Goal: Complete application form: Complete application form

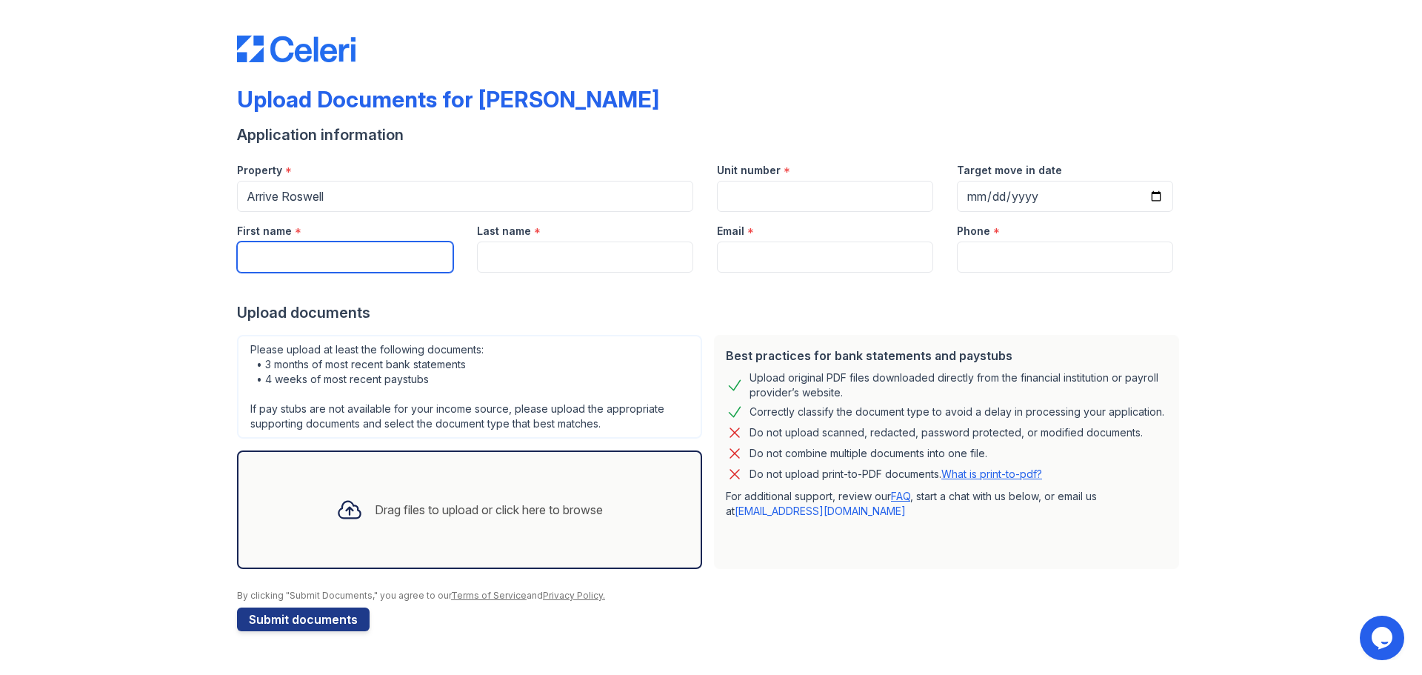
click at [426, 261] on input "First name" at bounding box center [345, 256] width 216 height 31
type input "Arin"
type input "Simile"
type input "[EMAIL_ADDRESS][DOMAIN_NAME]"
type input "4046618098"
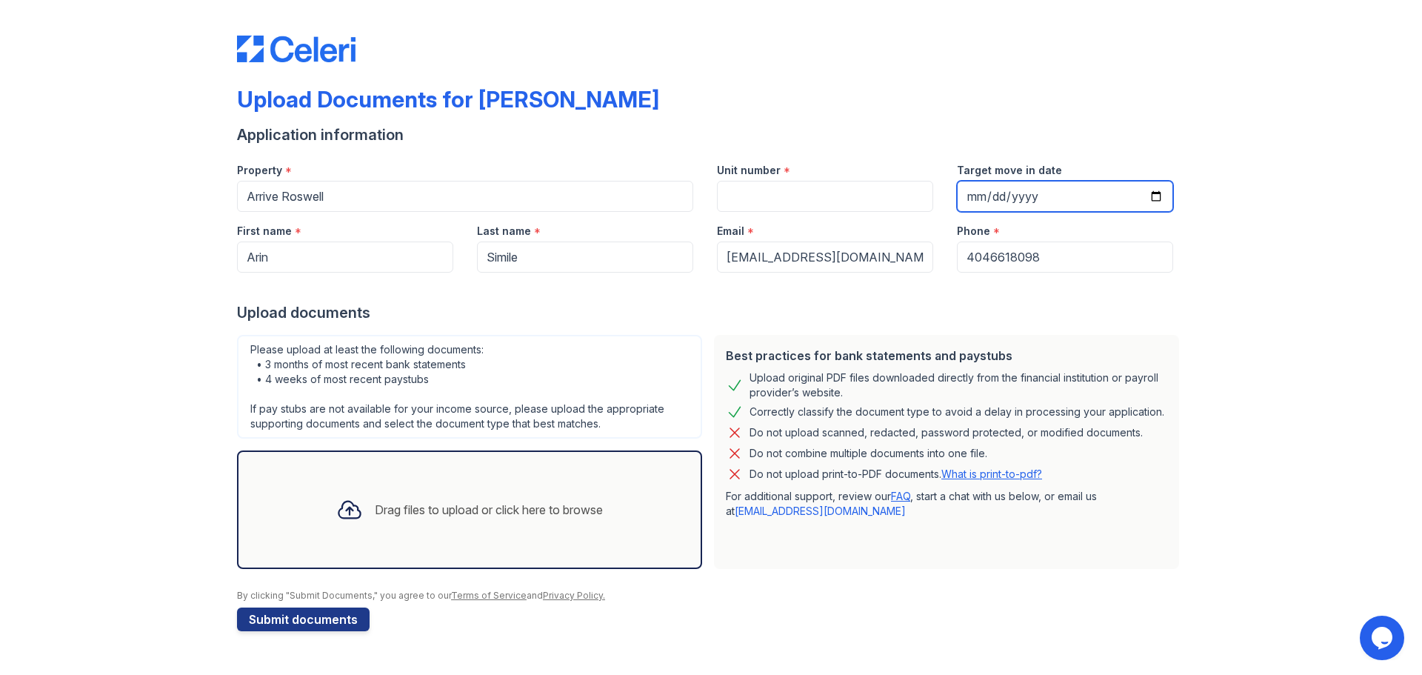
click at [1150, 195] on input "Target move in date" at bounding box center [1065, 196] width 216 height 31
type input "[DATE]"
click at [509, 531] on div "Drag files to upload or click here to browse" at bounding box center [469, 509] width 290 height 50
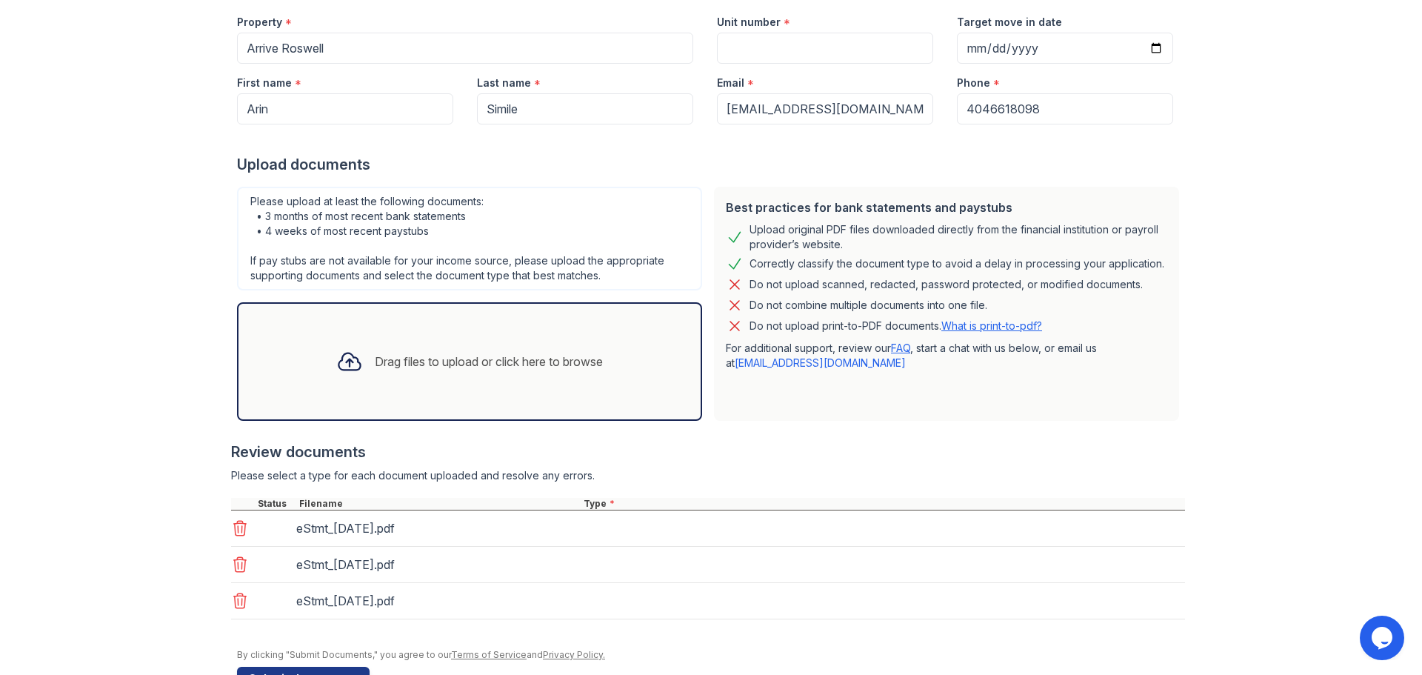
scroll to position [193, 0]
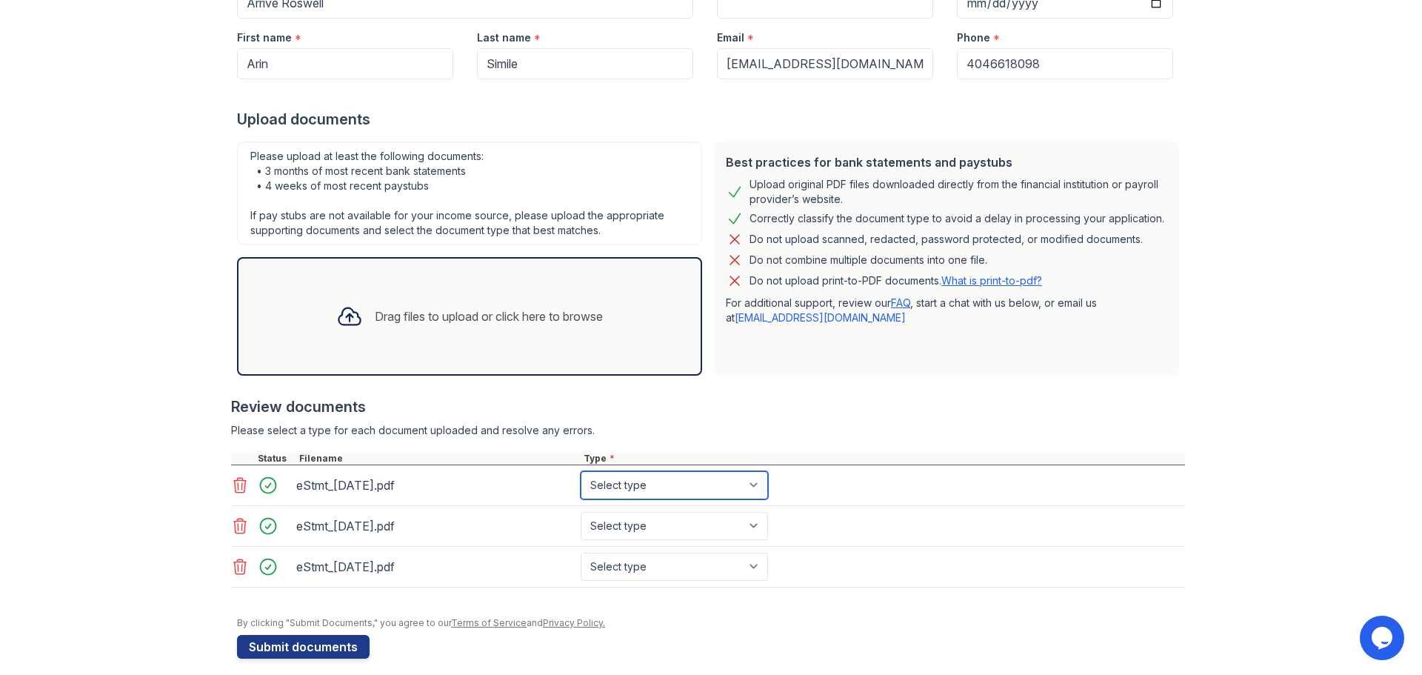
click at [750, 488] on select "Select type Paystub Bank Statement Offer Letter Tax Documents Benefit Award Let…" at bounding box center [674, 485] width 187 height 28
select select "bank_statement"
click at [581, 471] on select "Select type Paystub Bank Statement Offer Letter Tax Documents Benefit Award Let…" at bounding box center [674, 485] width 187 height 28
click at [758, 525] on select "Select type Paystub Bank Statement Offer Letter Tax Documents Benefit Award Let…" at bounding box center [674, 526] width 187 height 28
select select "bank_statement"
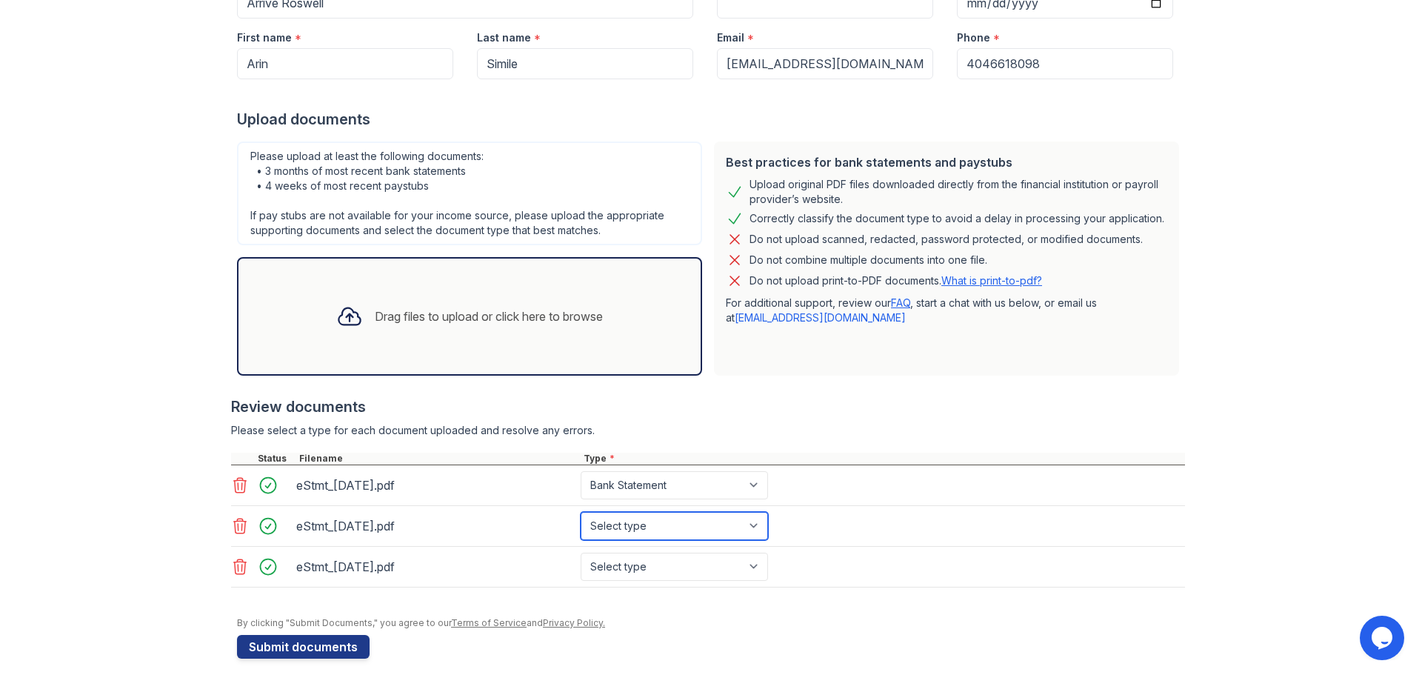
click at [581, 512] on select "Select type Paystub Bank Statement Offer Letter Tax Documents Benefit Award Let…" at bounding box center [674, 526] width 187 height 28
click at [750, 565] on select "Select type Paystub Bank Statement Offer Letter Tax Documents Benefit Award Let…" at bounding box center [674, 566] width 187 height 28
select select "bank_statement"
click at [581, 552] on select "Select type Paystub Bank Statement Offer Letter Tax Documents Benefit Award Let…" at bounding box center [674, 566] width 187 height 28
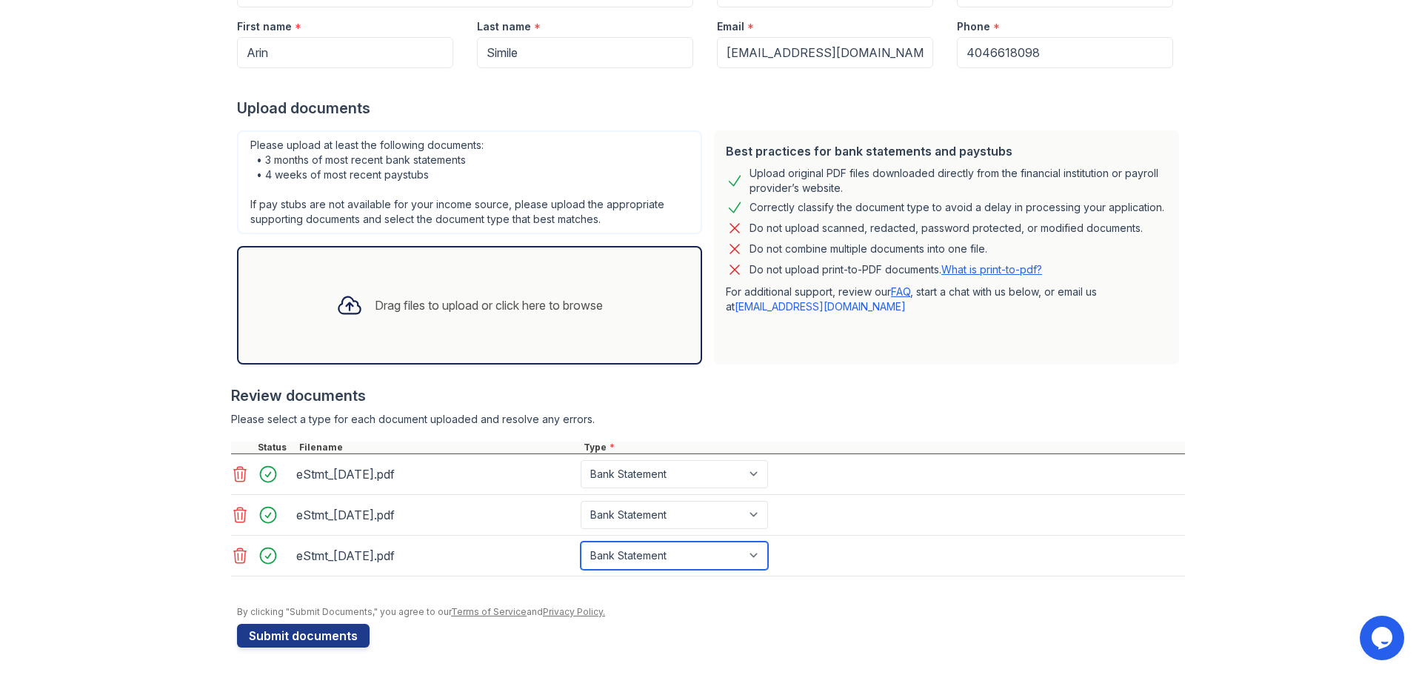
scroll to position [207, 0]
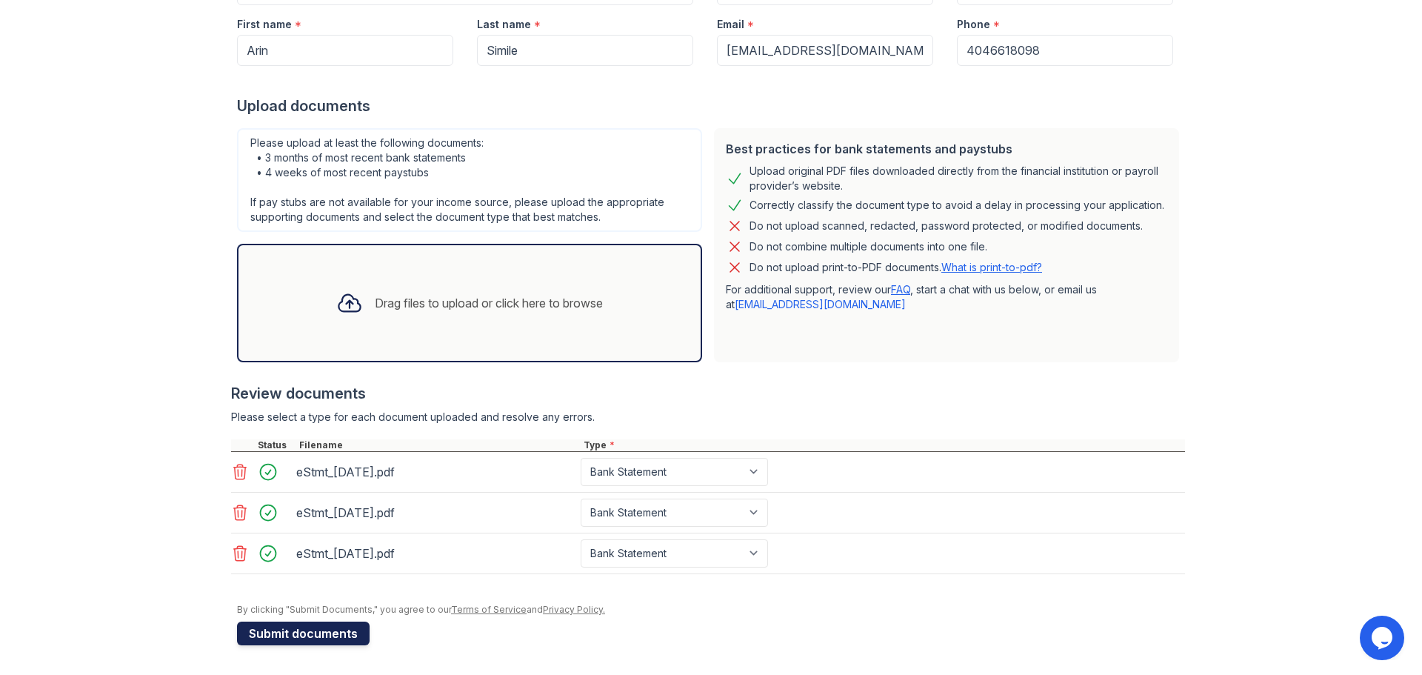
click at [330, 638] on button "Submit documents" at bounding box center [303, 633] width 133 height 24
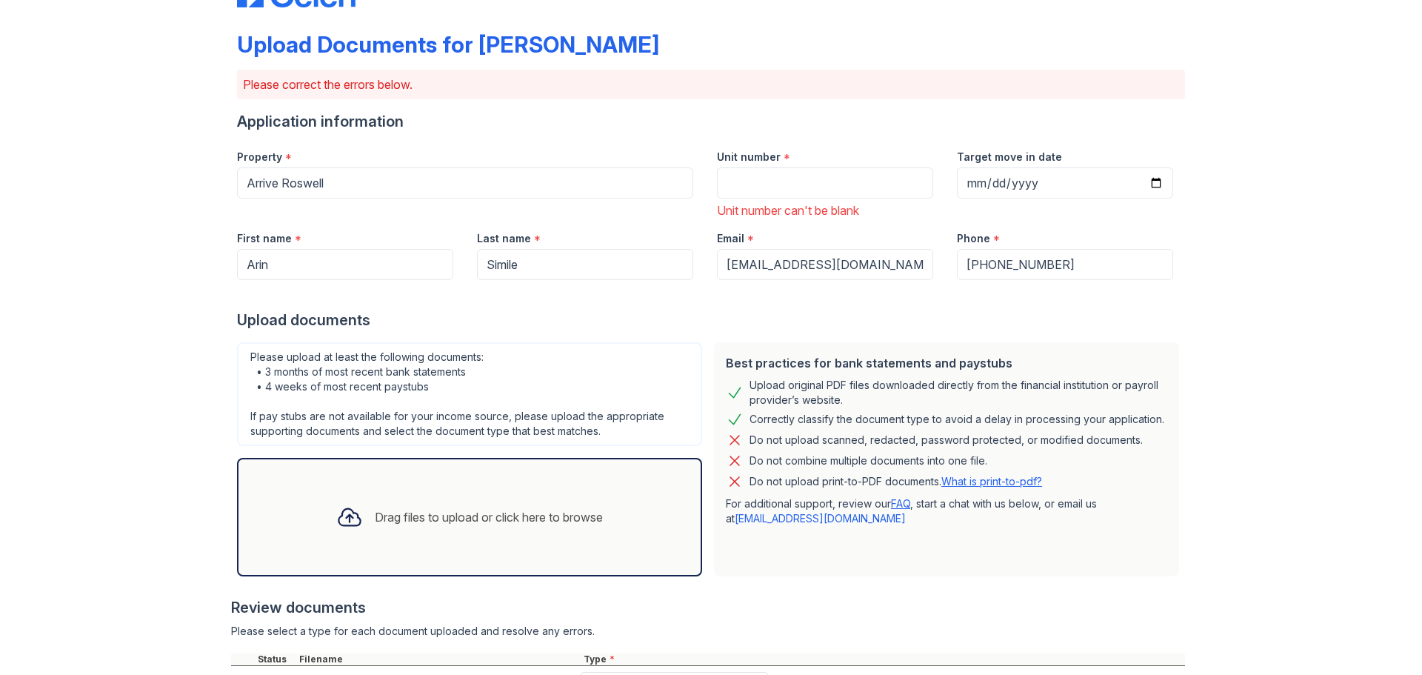
scroll to position [0, 0]
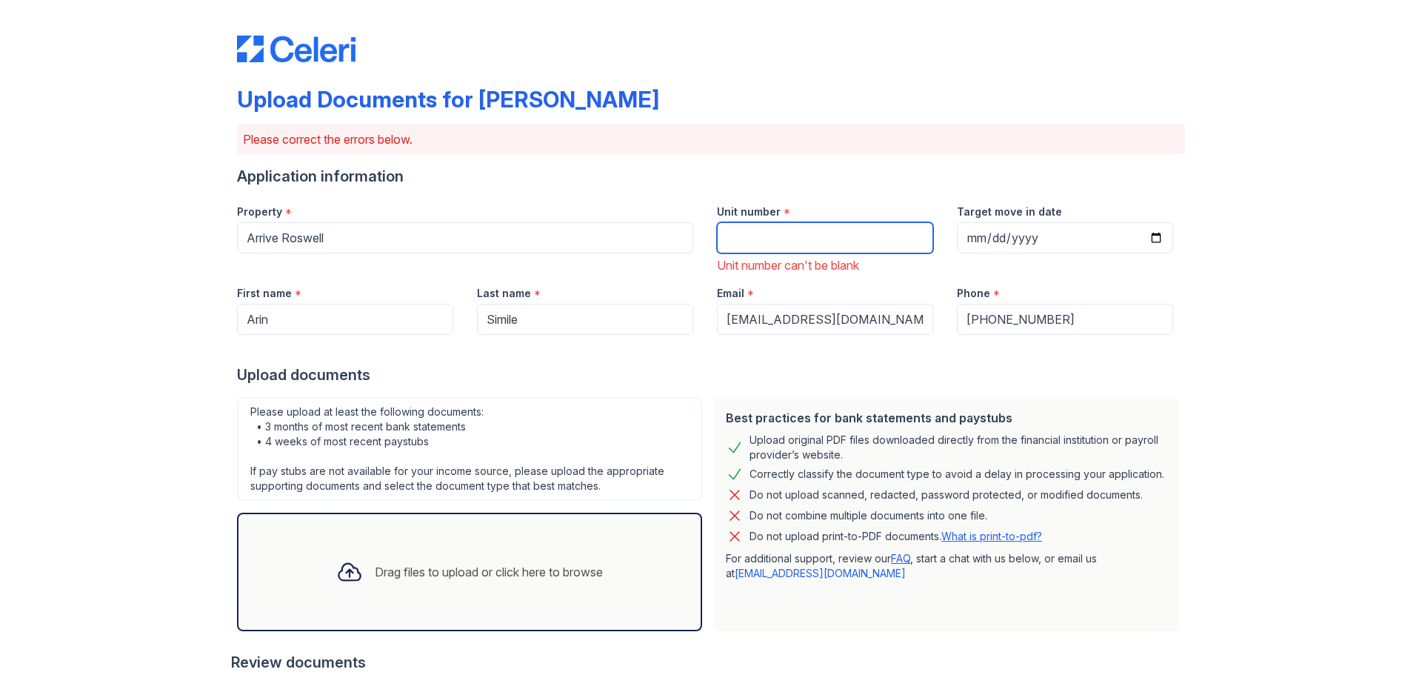
click at [764, 233] on input "Unit number" at bounding box center [825, 237] width 216 height 31
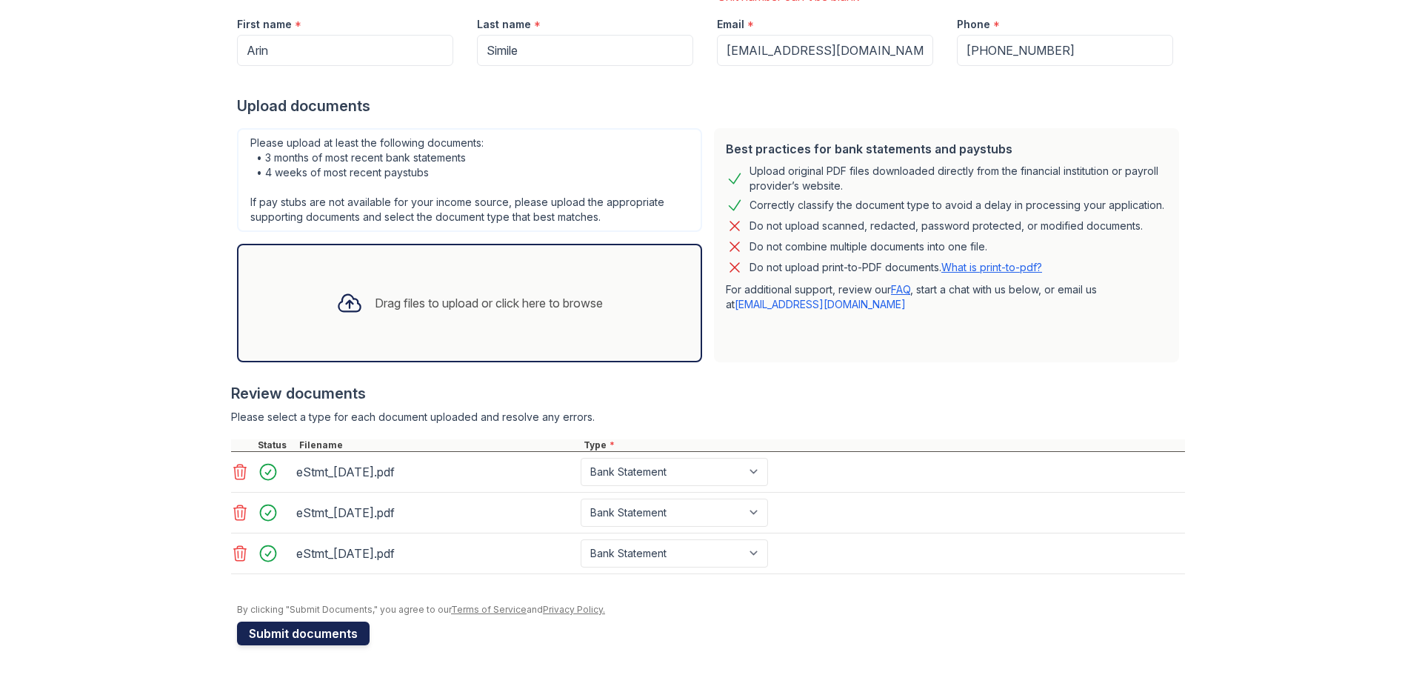
type input "not sure"
click at [292, 630] on button "Submit documents" at bounding box center [303, 633] width 133 height 24
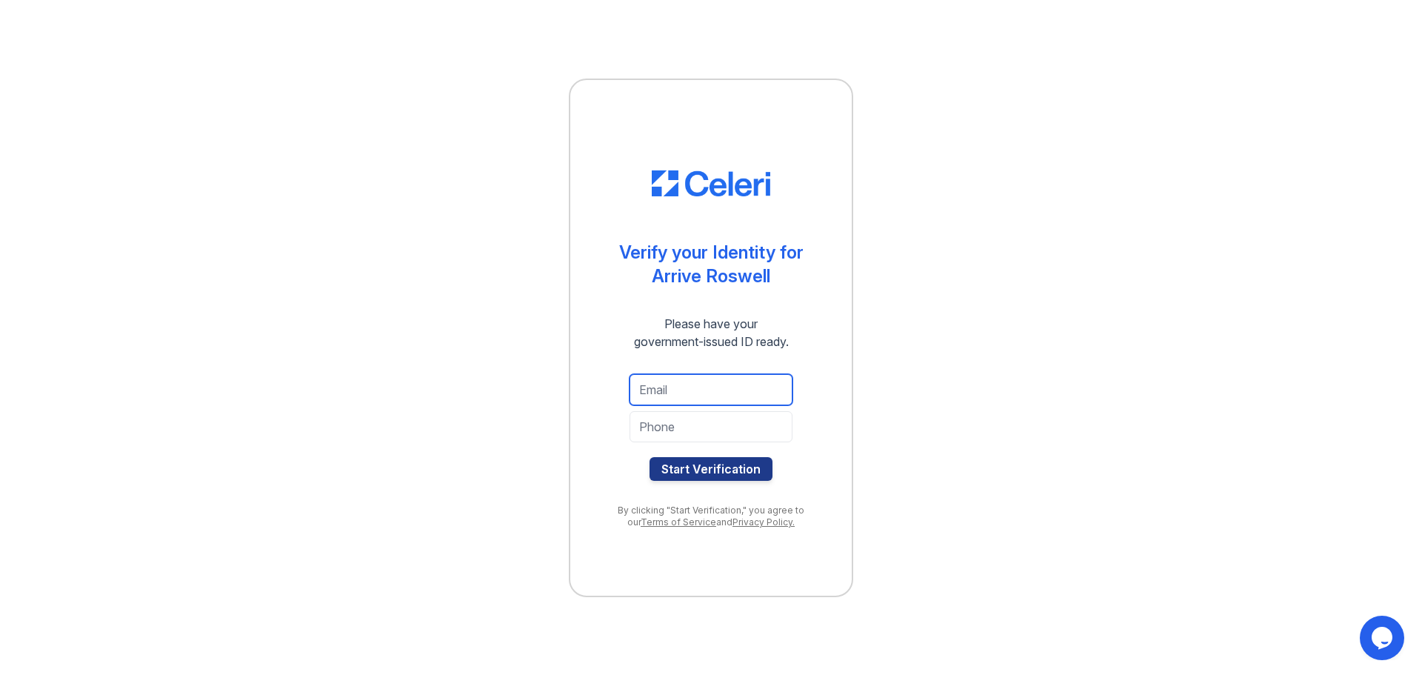
click at [735, 390] on input "email" at bounding box center [710, 389] width 163 height 31
type input "[EMAIL_ADDRESS][DOMAIN_NAME]"
click at [738, 427] on input "tel" at bounding box center [710, 426] width 163 height 31
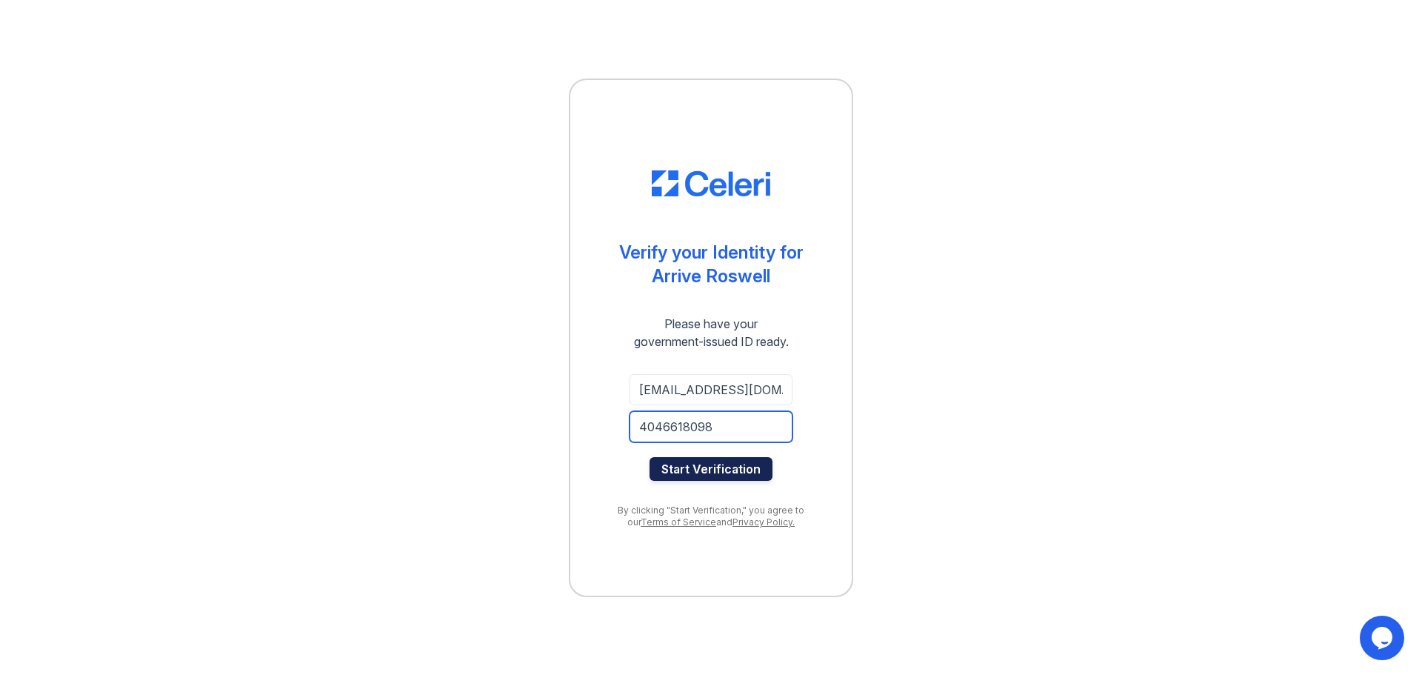
type input "4046618098"
click at [712, 472] on button "Start Verification" at bounding box center [710, 469] width 123 height 24
